Goal: Task Accomplishment & Management: Manage account settings

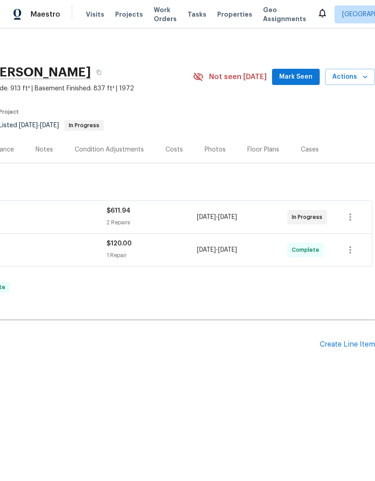
scroll to position [0, 133]
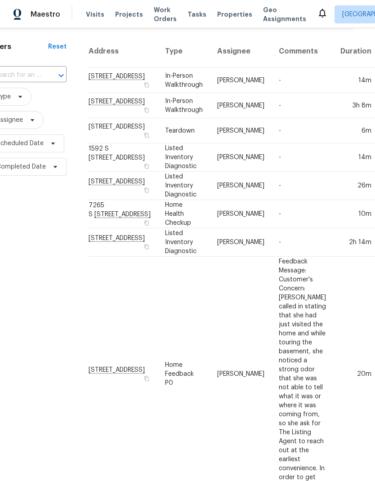
scroll to position [28, 22]
click at [31, 323] on div "Filters Reset ​ Type Assignee Scheduled Date Completed Date" at bounding box center [27, 434] width 99 height 814
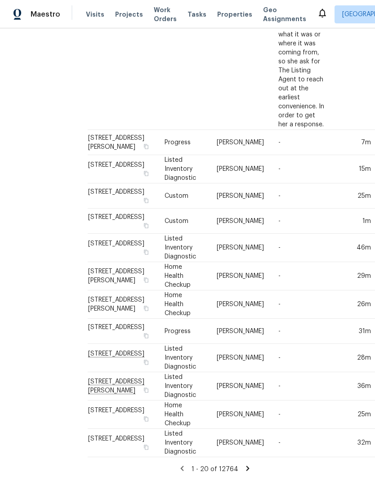
scroll to position [586, 22]
click at [116, 319] on td "2642 W 4400 S, Roy, UT 84067" at bounding box center [123, 304] width 70 height 28
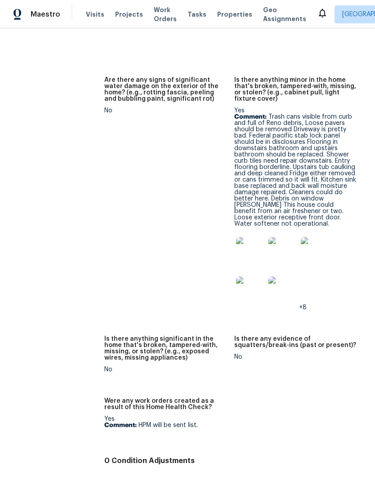
scroll to position [1011, 0]
click at [292, 277] on img at bounding box center [282, 291] width 29 height 29
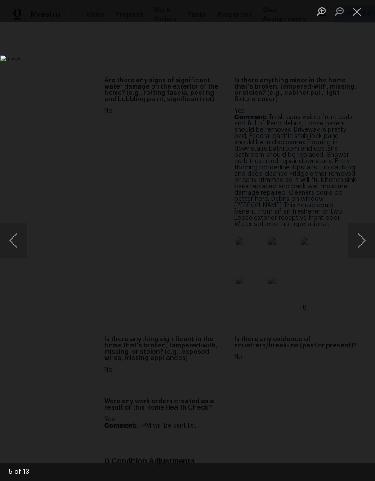
click at [360, 239] on button "Next image" at bounding box center [361, 240] width 27 height 36
click at [363, 234] on button "Next image" at bounding box center [361, 240] width 27 height 36
click at [360, 233] on button "Next image" at bounding box center [361, 240] width 27 height 36
click at [363, 229] on button "Next image" at bounding box center [361, 240] width 27 height 36
click at [364, 229] on button "Next image" at bounding box center [361, 240] width 27 height 36
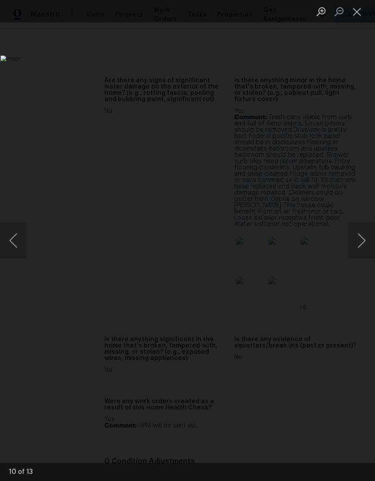
click at [363, 232] on button "Next image" at bounding box center [361, 240] width 27 height 36
click at [361, 239] on button "Next image" at bounding box center [361, 240] width 27 height 36
click at [354, 17] on button "Close lightbox" at bounding box center [357, 12] width 18 height 16
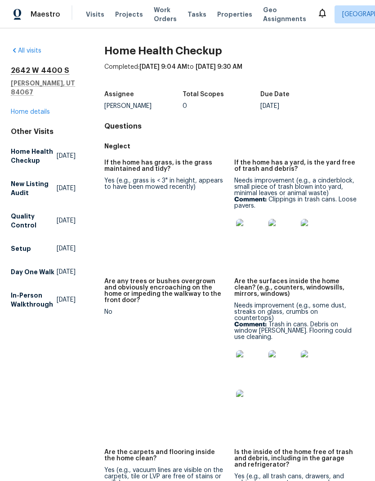
scroll to position [0, 0]
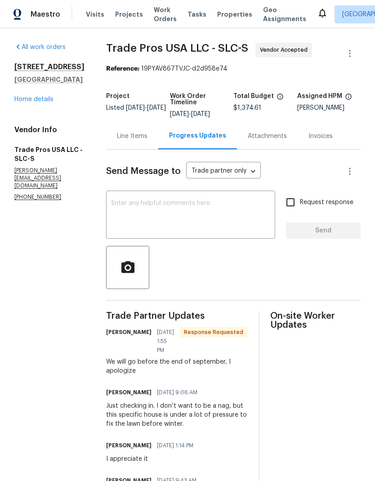
click at [46, 102] on link "Home details" at bounding box center [33, 99] width 39 height 6
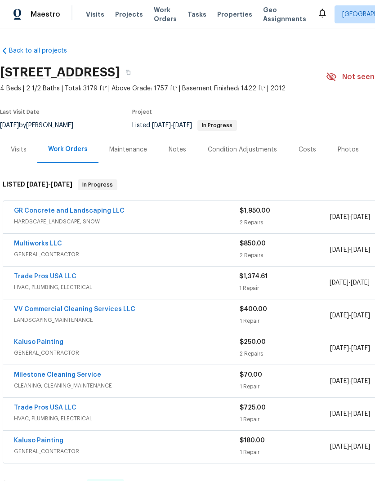
click at [188, 158] on div "Notes" at bounding box center [177, 149] width 39 height 27
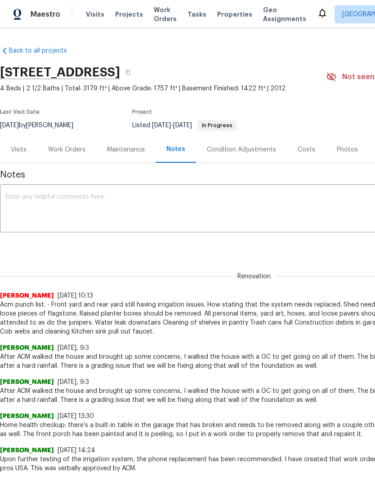
click at [232, 208] on textarea at bounding box center [253, 209] width 497 height 31
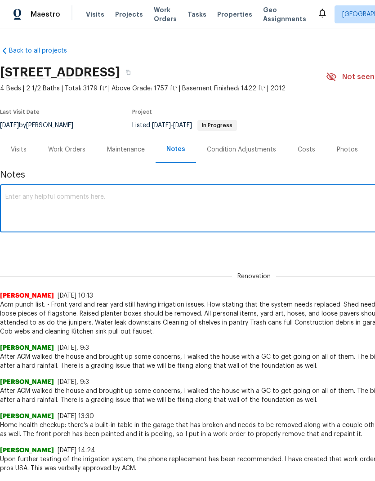
click at [83, 154] on div "Work Orders" at bounding box center [66, 149] width 37 height 9
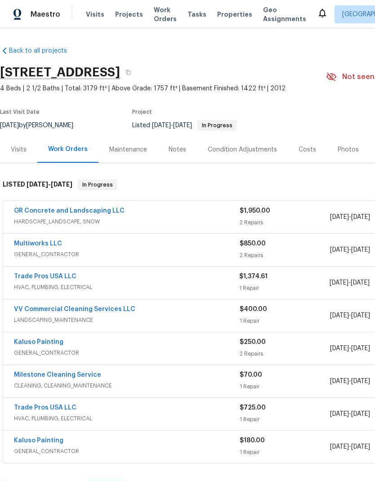
click at [65, 279] on link "Trade Pros USA LLC" at bounding box center [45, 276] width 62 height 6
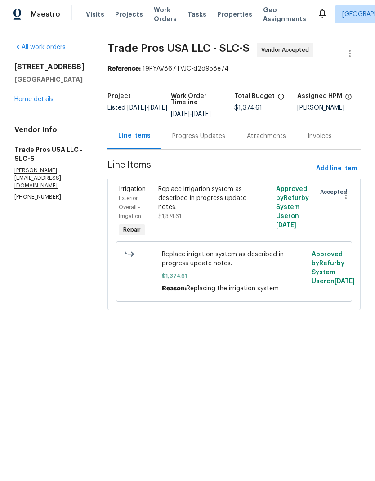
click at [205, 135] on div "Progress Updates" at bounding box center [198, 136] width 53 height 9
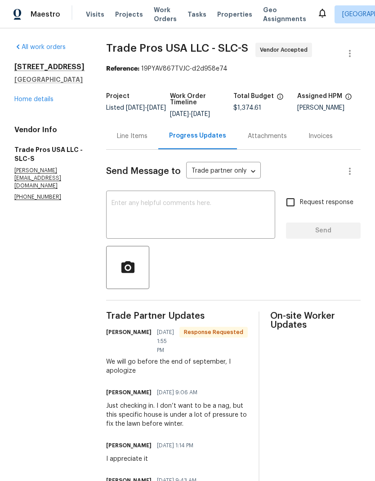
click at [166, 203] on textarea at bounding box center [190, 215] width 158 height 31
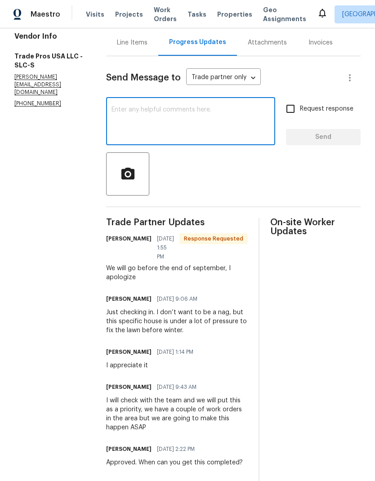
scroll to position [108, 0]
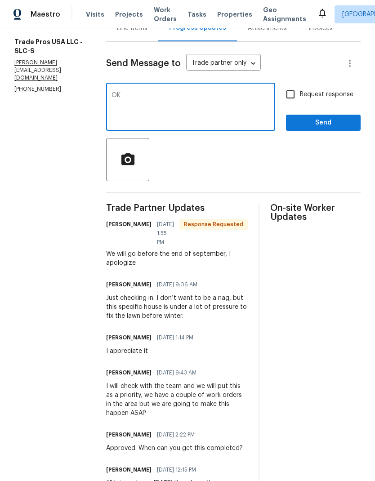
type textarea "OK,"
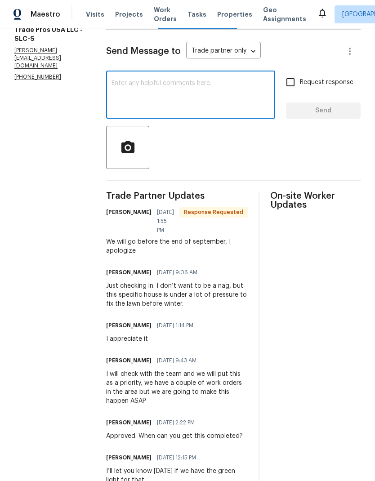
scroll to position [119, 0]
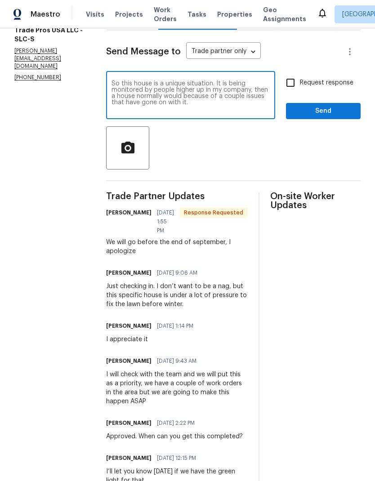
click at [250, 93] on textarea "So this house is a unique situation. It is being monitored by people higher up …" at bounding box center [190, 95] width 158 height 31
click at [244, 90] on textarea "So this house is a unique situation. It is being monitored by people higher up …" at bounding box center [190, 95] width 158 height 31
click at [221, 108] on textarea "So this house is a unique situation. It is being monitored by people higher up …" at bounding box center [190, 95] width 158 height 31
type textarea "So this house is a unique situation. It is being monitored by people higher up …"
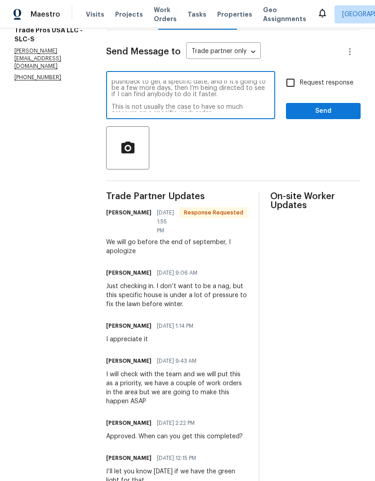
click at [296, 86] on input "Request response" at bounding box center [290, 82] width 19 height 19
checkbox input "true"
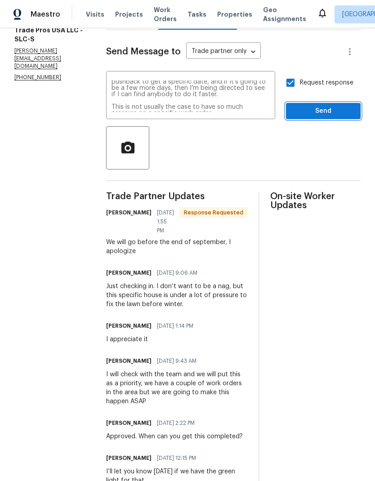
click at [327, 111] on span "Send" at bounding box center [323, 111] width 60 height 11
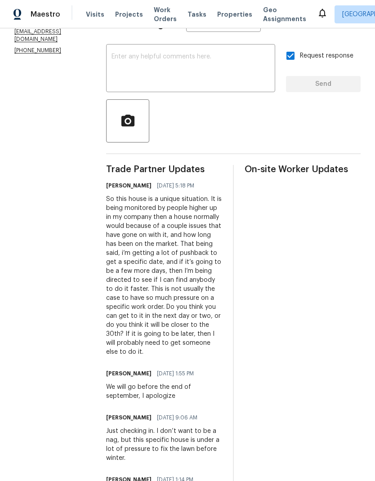
scroll to position [149, 0]
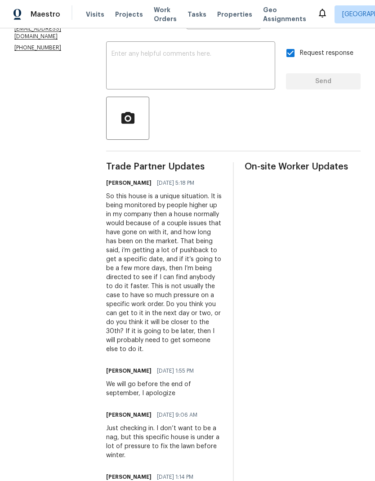
click at [234, 65] on textarea at bounding box center [190, 66] width 158 height 31
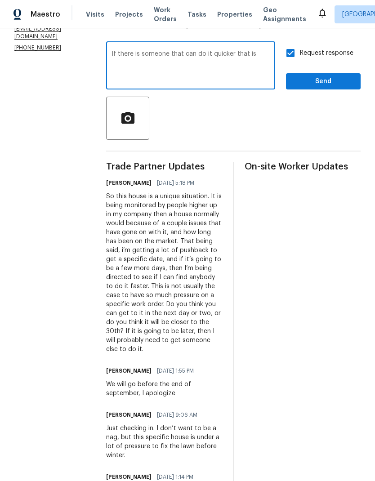
type textarea "If there is someone that can do it quicker that is"
click at [331, 83] on span "Send" at bounding box center [323, 81] width 60 height 11
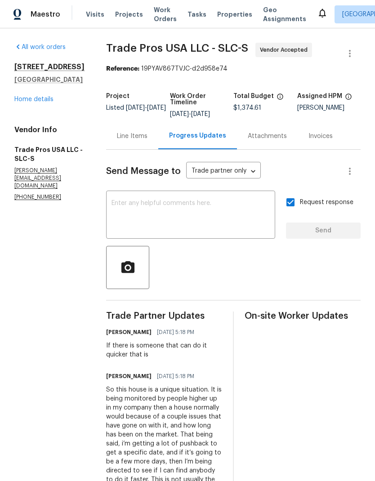
scroll to position [0, 0]
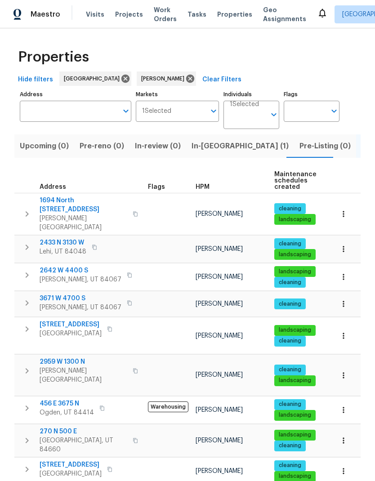
click at [80, 201] on span "1694 North [STREET_ADDRESS]" at bounding box center [84, 205] width 88 height 18
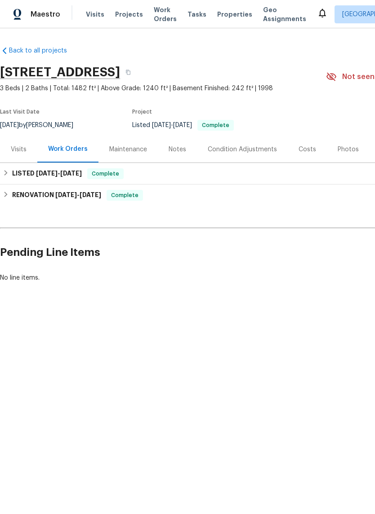
click at [158, 12] on span "Work Orders" at bounding box center [165, 14] width 23 height 18
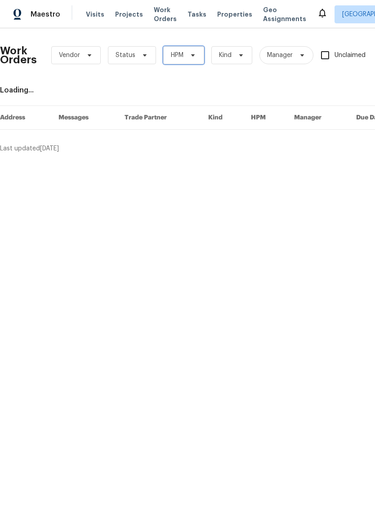
click at [186, 57] on span at bounding box center [191, 55] width 10 height 7
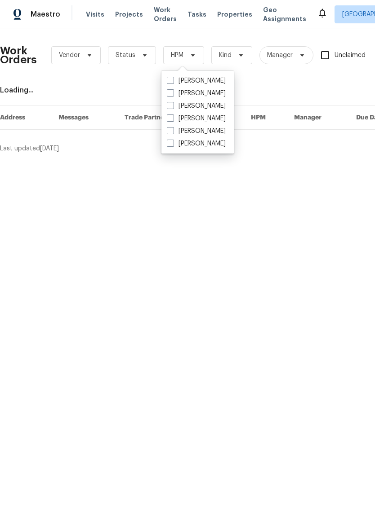
click at [171, 131] on span at bounding box center [170, 130] width 7 height 7
click at [171, 131] on input "[PERSON_NAME]" at bounding box center [170, 130] width 6 height 6
checkbox input "true"
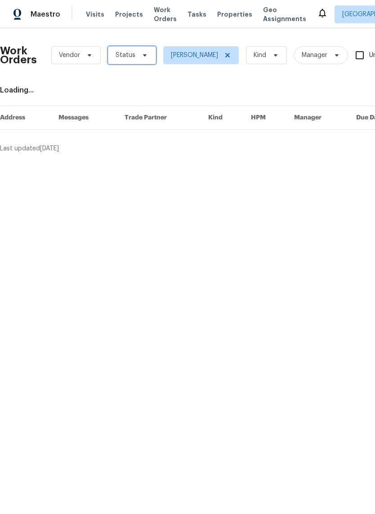
click at [146, 51] on span "Status" at bounding box center [132, 55] width 48 height 18
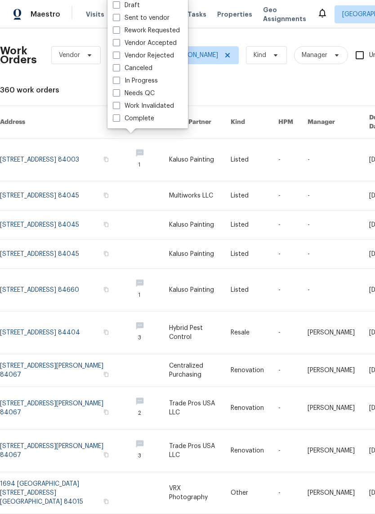
click at [119, 91] on span at bounding box center [116, 92] width 7 height 7
click at [119, 91] on input "Needs QC" at bounding box center [116, 92] width 6 height 6
checkbox input "true"
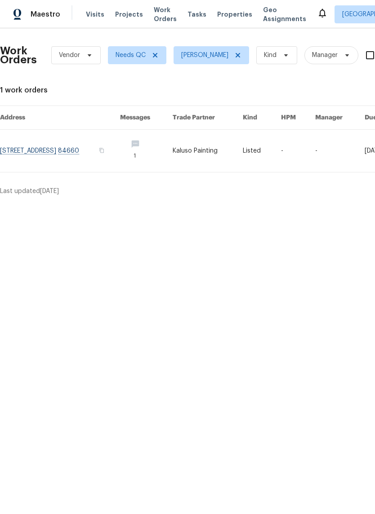
click at [86, 150] on link at bounding box center [60, 151] width 120 height 42
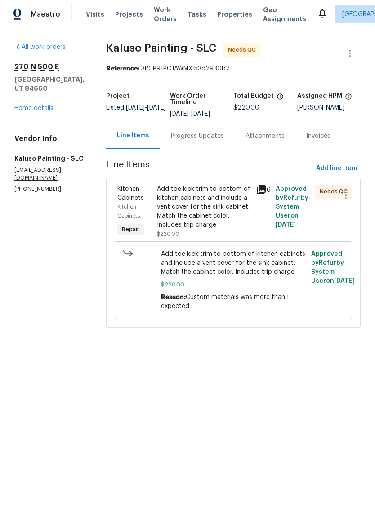
click at [208, 209] on div "Add toe kick trim to bottom of kitchen cabinets and include a vent cover for th…" at bounding box center [203, 207] width 93 height 45
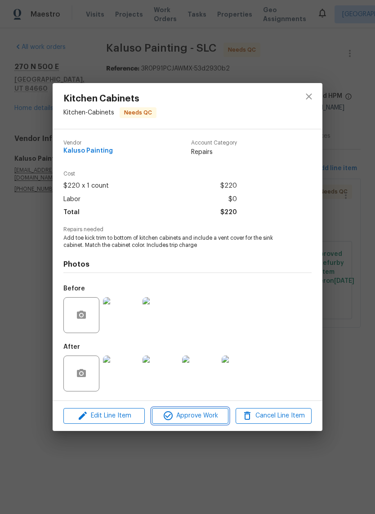
click at [208, 417] on span "Approve Work" at bounding box center [190, 416] width 71 height 11
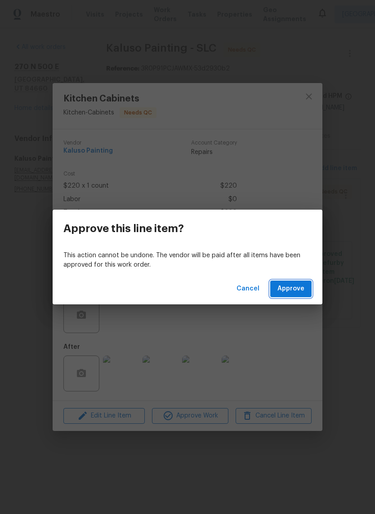
click at [300, 286] on span "Approve" at bounding box center [290, 288] width 27 height 11
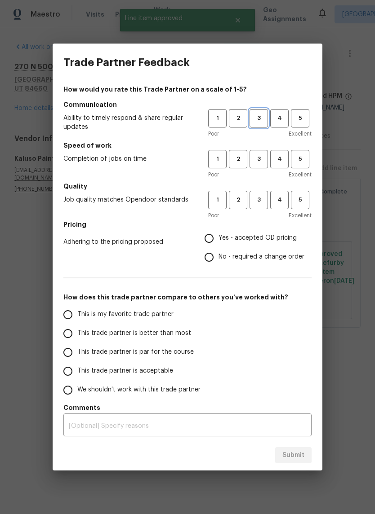
click at [262, 119] on span "3" at bounding box center [258, 118] width 17 height 10
click at [259, 156] on span "3" at bounding box center [258, 159] width 17 height 10
click at [257, 199] on span "3" at bounding box center [258, 200] width 17 height 10
click at [213, 239] on input "Yes - accepted OD pricing" at bounding box center [208, 238] width 19 height 19
radio input "true"
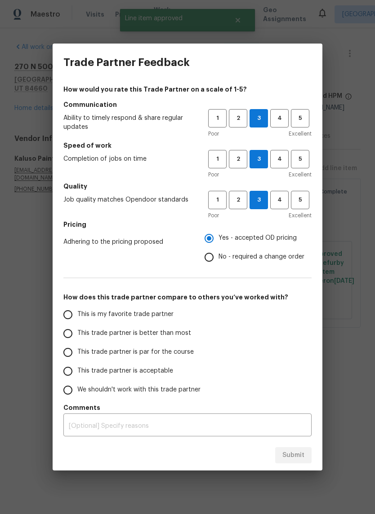
click at [69, 337] on input "This trade partner is better than most" at bounding box center [67, 333] width 19 height 19
click at [291, 453] on span "Submit" at bounding box center [293, 455] width 22 height 11
radio input "true"
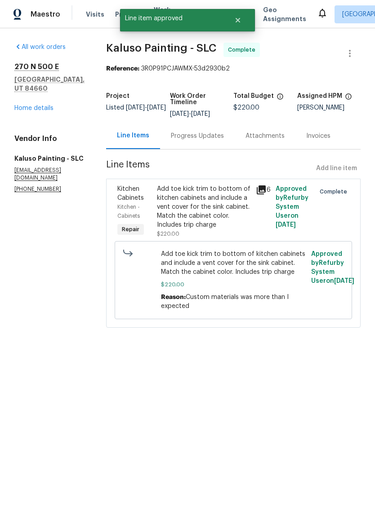
radio input "false"
